Goal: Task Accomplishment & Management: Manage account settings

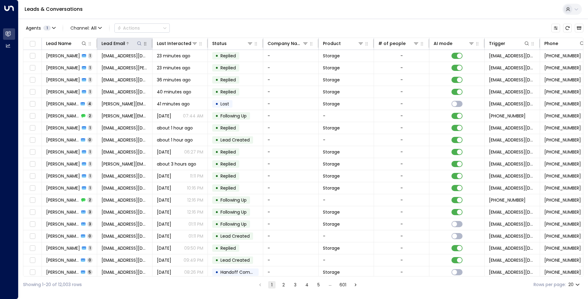
click at [139, 41] on icon at bounding box center [139, 43] width 5 height 5
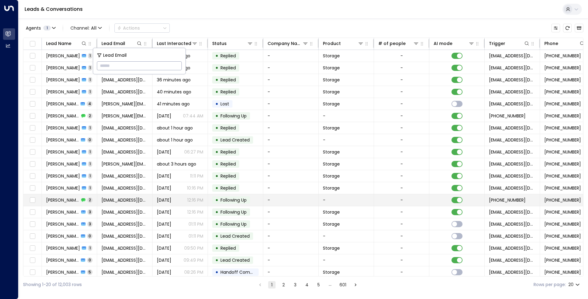
type input "**********"
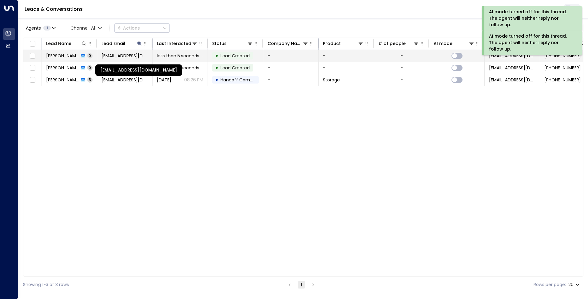
click at [112, 57] on span "[EMAIL_ADDRESS][DOMAIN_NAME]" at bounding box center [125, 56] width 46 height 6
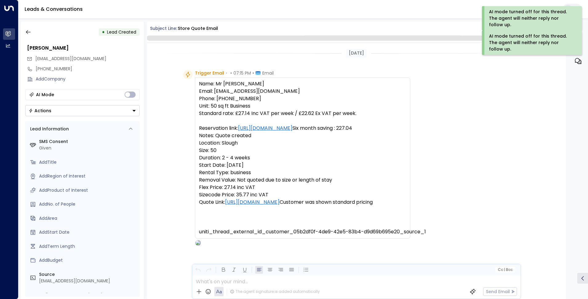
scroll to position [23, 0]
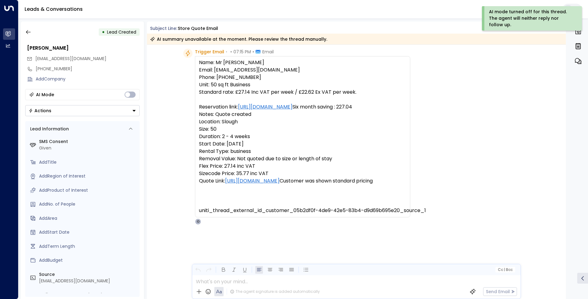
click at [91, 113] on button "Actions" at bounding box center [82, 110] width 114 height 11
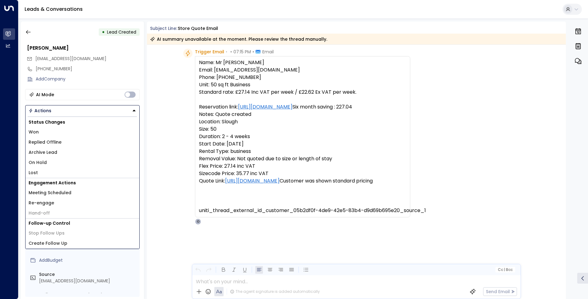
click at [169, 114] on div "Trigger Email • • 07:15 PM • Email Name: Mr [PERSON_NAME] Email: [EMAIL_ADDRESS…" at bounding box center [356, 167] width 419 height 237
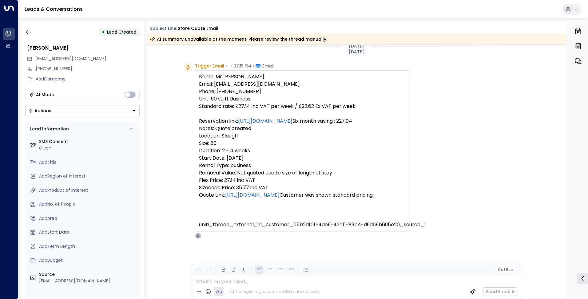
scroll to position [26, 0]
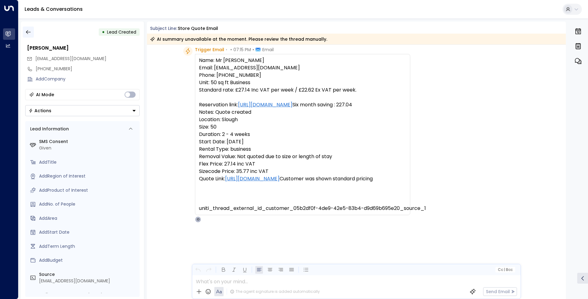
click at [27, 34] on icon "button" at bounding box center [28, 32] width 6 height 6
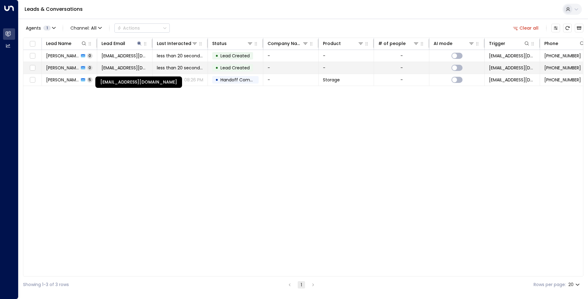
click at [120, 67] on span "[EMAIL_ADDRESS][DOMAIN_NAME]" at bounding box center [125, 68] width 46 height 6
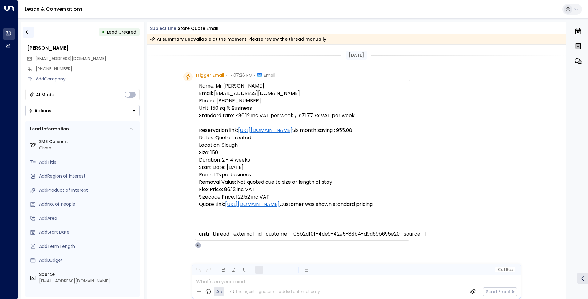
click at [30, 34] on icon "button" at bounding box center [28, 32] width 6 height 6
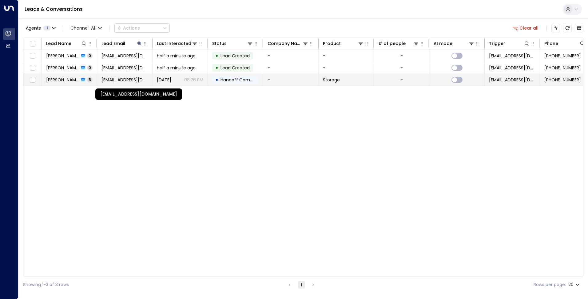
click at [111, 82] on span "[EMAIL_ADDRESS][DOMAIN_NAME]" at bounding box center [125, 80] width 46 height 6
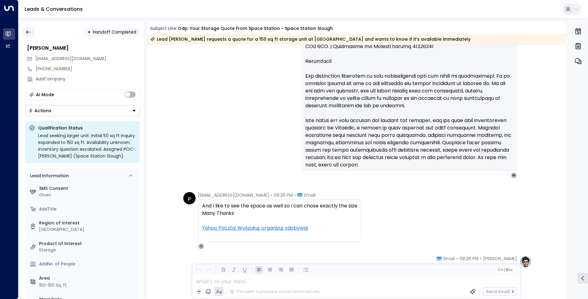
click at [29, 34] on icon "button" at bounding box center [28, 32] width 6 height 6
